Goal: Check status: Check status

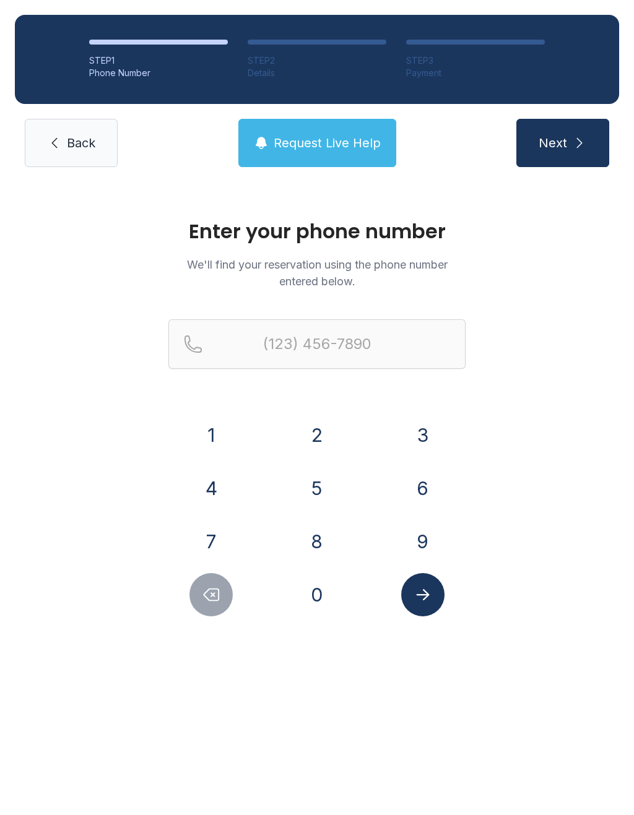
click at [325, 478] on button "5" at bounding box center [316, 488] width 43 height 43
click at [324, 593] on button "0" at bounding box center [316, 594] width 43 height 43
click at [217, 433] on button "1" at bounding box center [210, 434] width 43 height 43
click at [430, 490] on button "6" at bounding box center [422, 488] width 43 height 43
click at [325, 584] on button "0" at bounding box center [316, 594] width 43 height 43
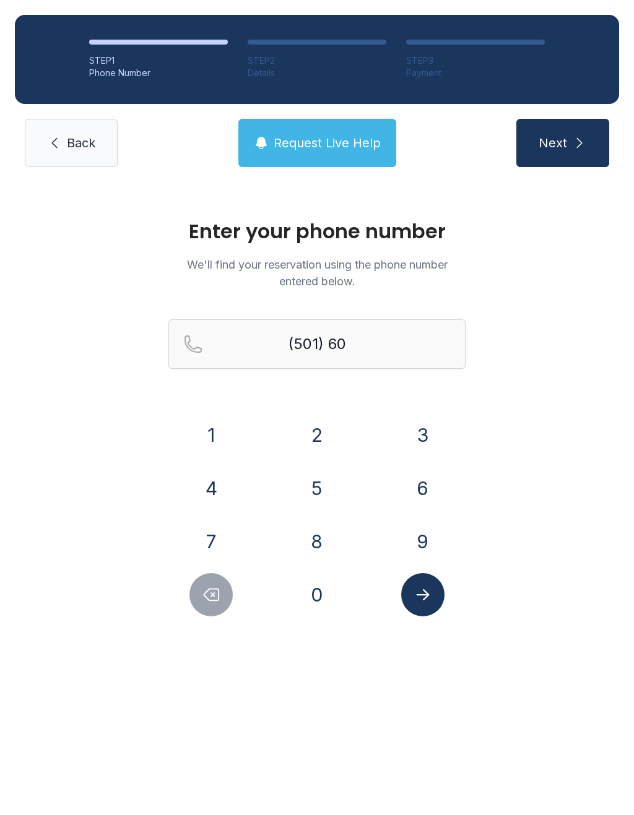
click at [315, 495] on button "5" at bounding box center [316, 488] width 43 height 43
click at [431, 485] on button "6" at bounding box center [422, 488] width 43 height 43
click at [213, 438] on button "1" at bounding box center [210, 434] width 43 height 43
click at [431, 547] on button "9" at bounding box center [422, 541] width 43 height 43
click at [330, 544] on button "8" at bounding box center [316, 541] width 43 height 43
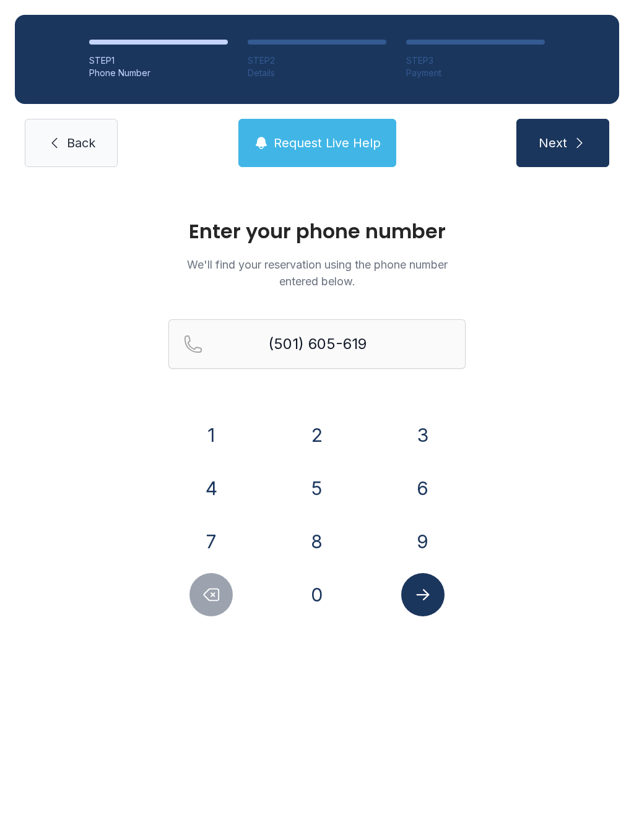
type input "[PHONE_NUMBER]"
click at [434, 600] on button "Submit lookup form" at bounding box center [422, 594] width 43 height 43
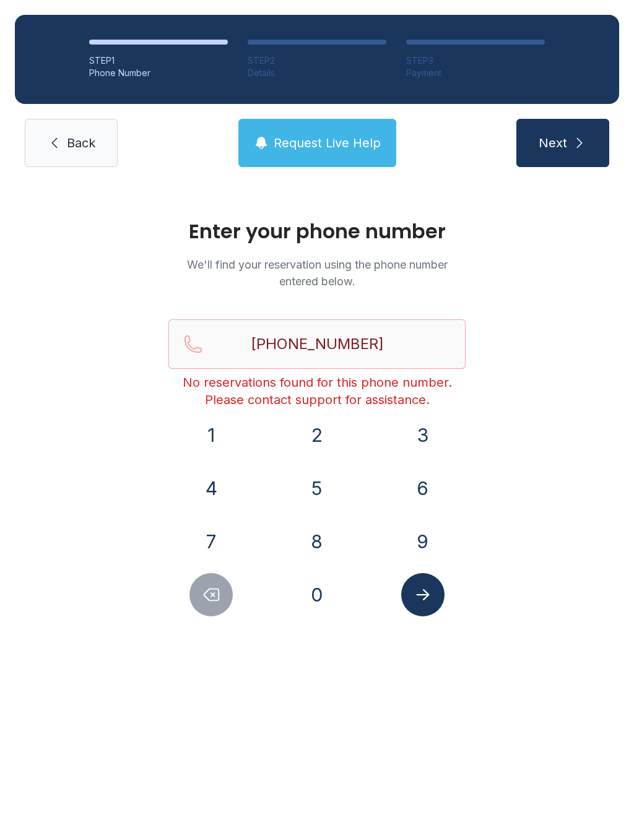
click at [86, 150] on span "Back" at bounding box center [81, 142] width 28 height 17
